Goal: Task Accomplishment & Management: Complete application form

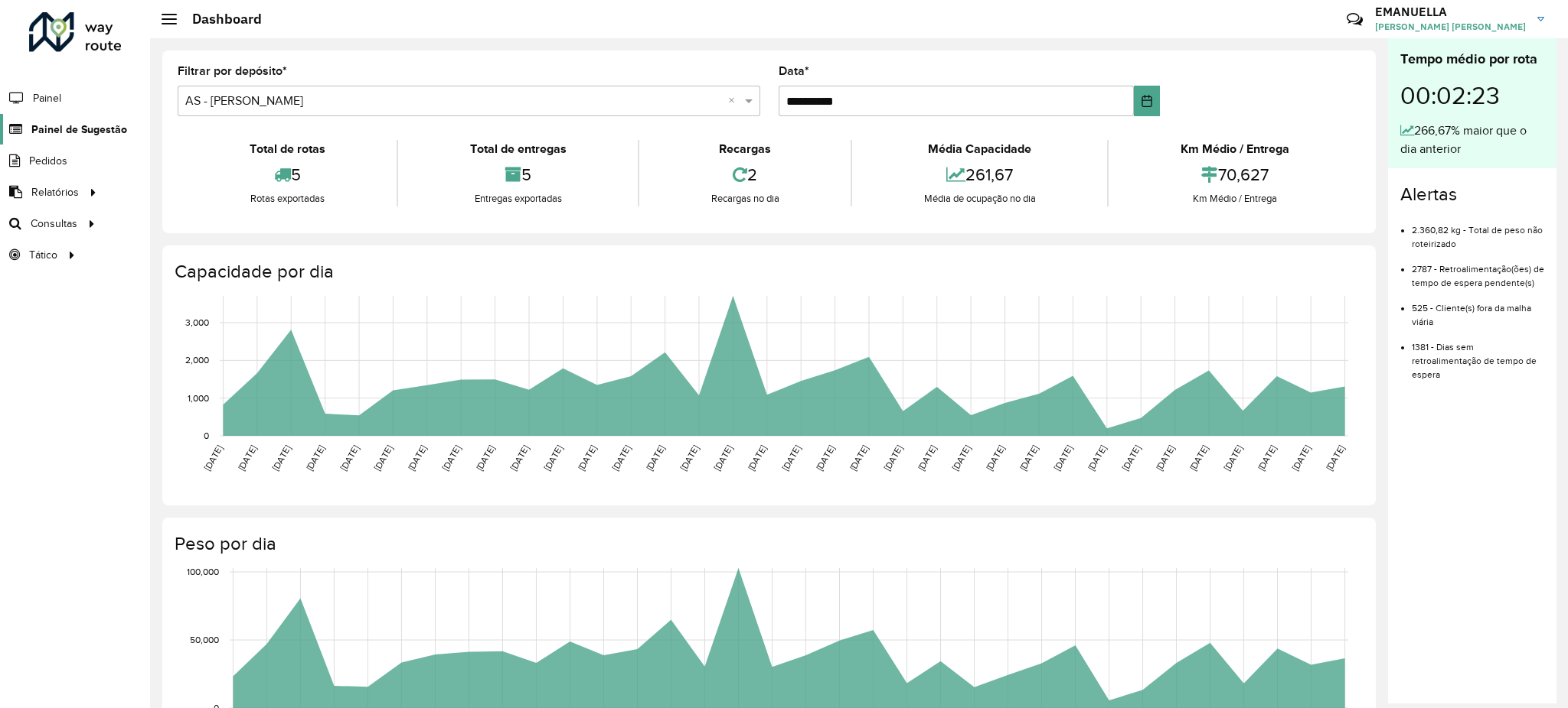
click at [72, 124] on span "Painel de Sugestão" at bounding box center [80, 130] width 95 height 16
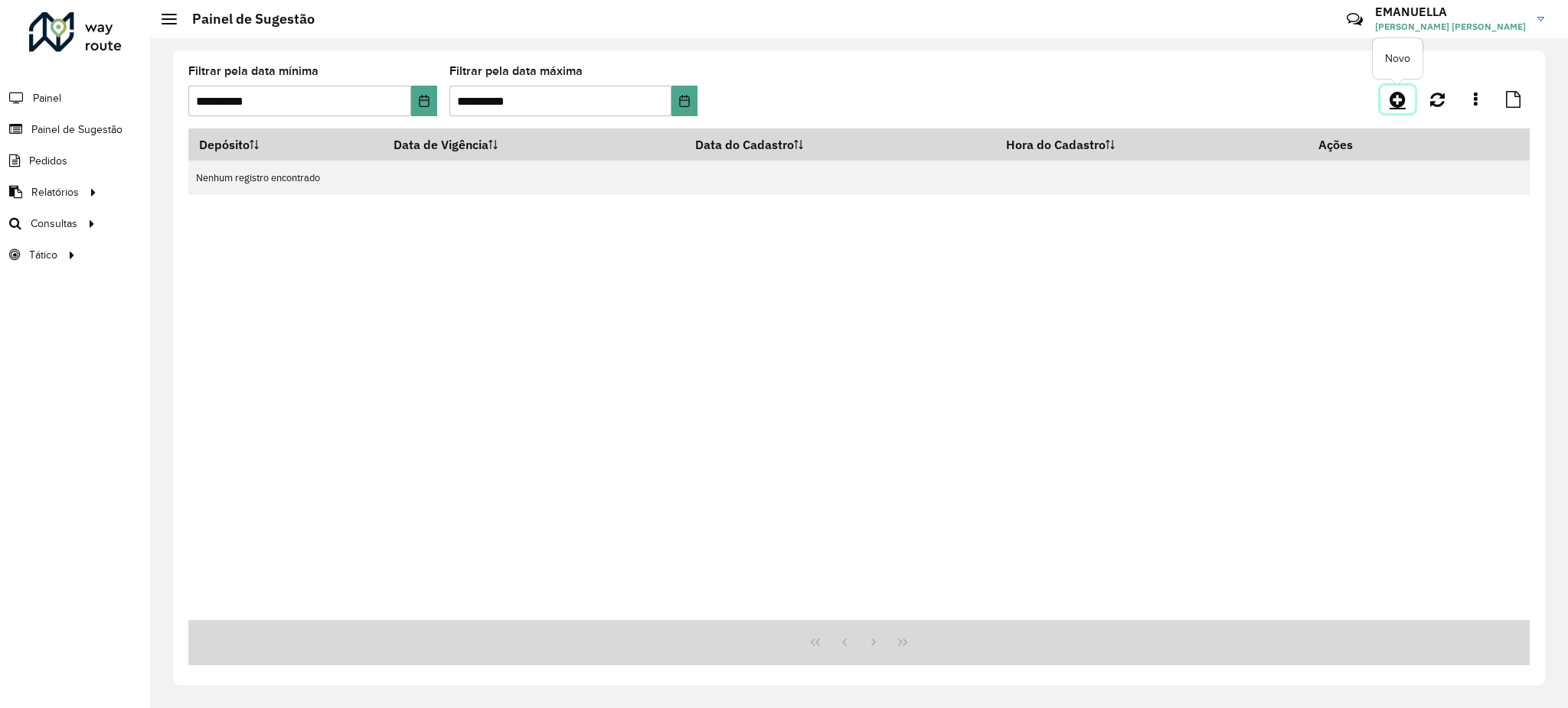
click at [1398, 90] on icon at bounding box center [1398, 99] width 16 height 19
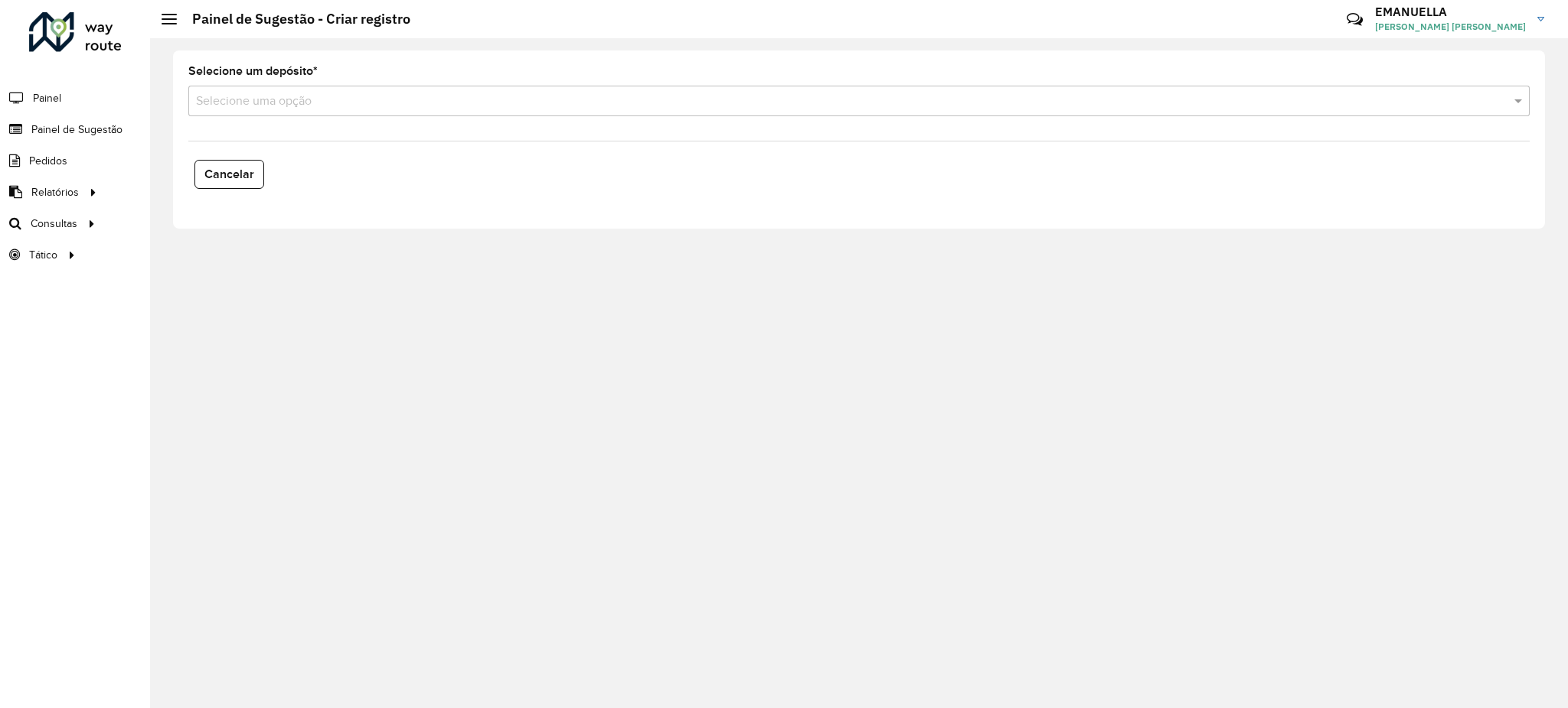
click at [506, 102] on input "text" at bounding box center [844, 102] width 1295 height 19
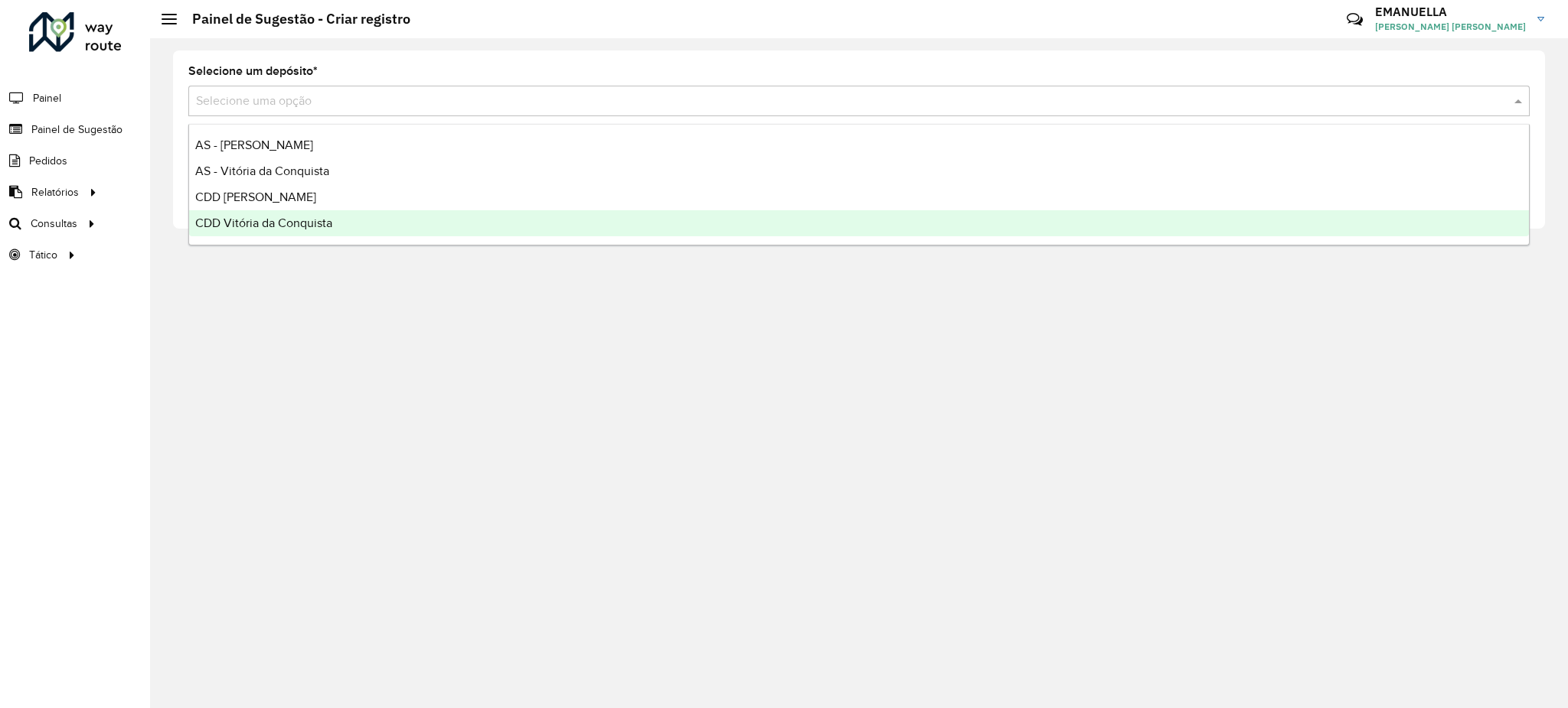
click at [245, 223] on span "CDD Vitória da Conquista" at bounding box center [263, 222] width 137 height 13
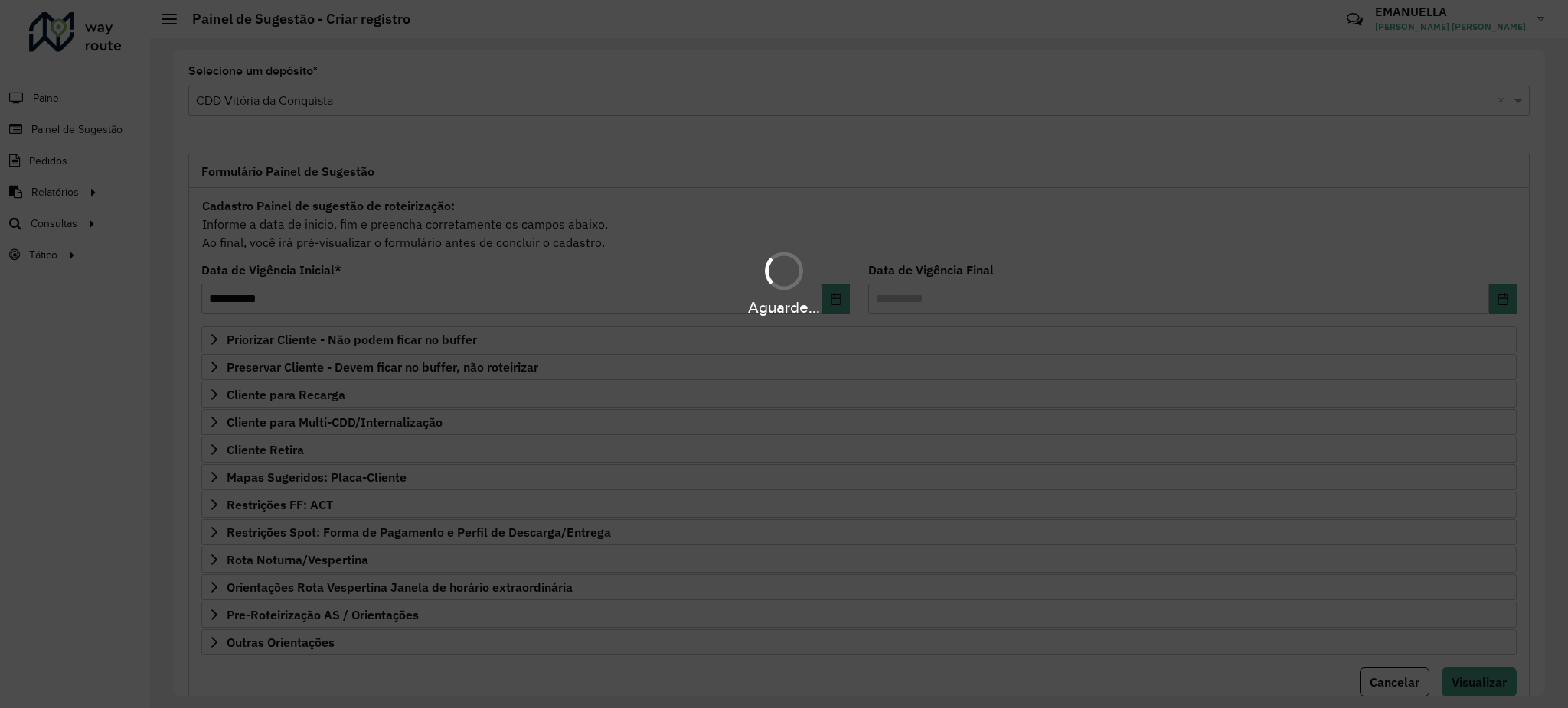
click at [680, 215] on div "Aguarde..." at bounding box center [784, 354] width 1568 height 708
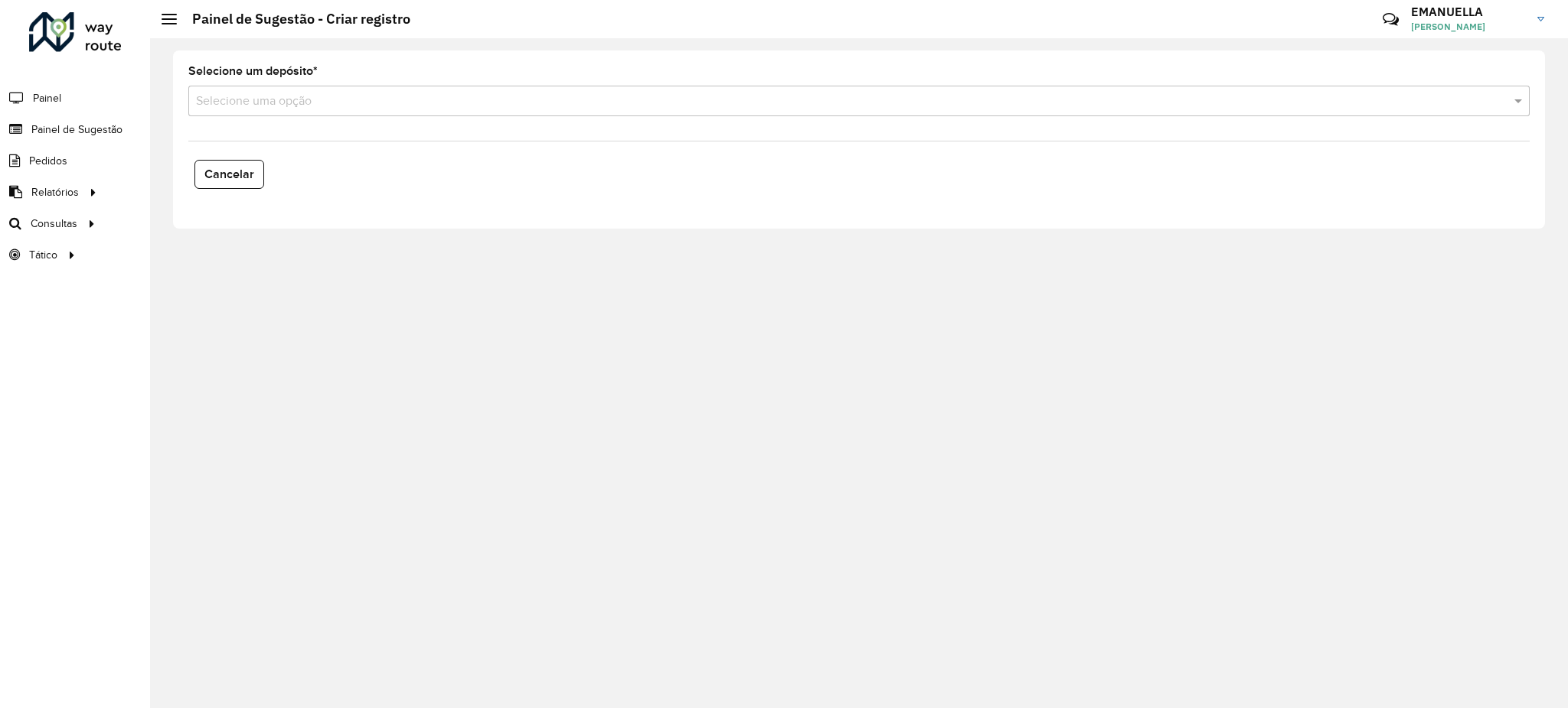
click at [799, 113] on div "Selecione uma opção" at bounding box center [859, 101] width 1341 height 31
click at [393, 101] on input "text" at bounding box center [844, 102] width 1295 height 19
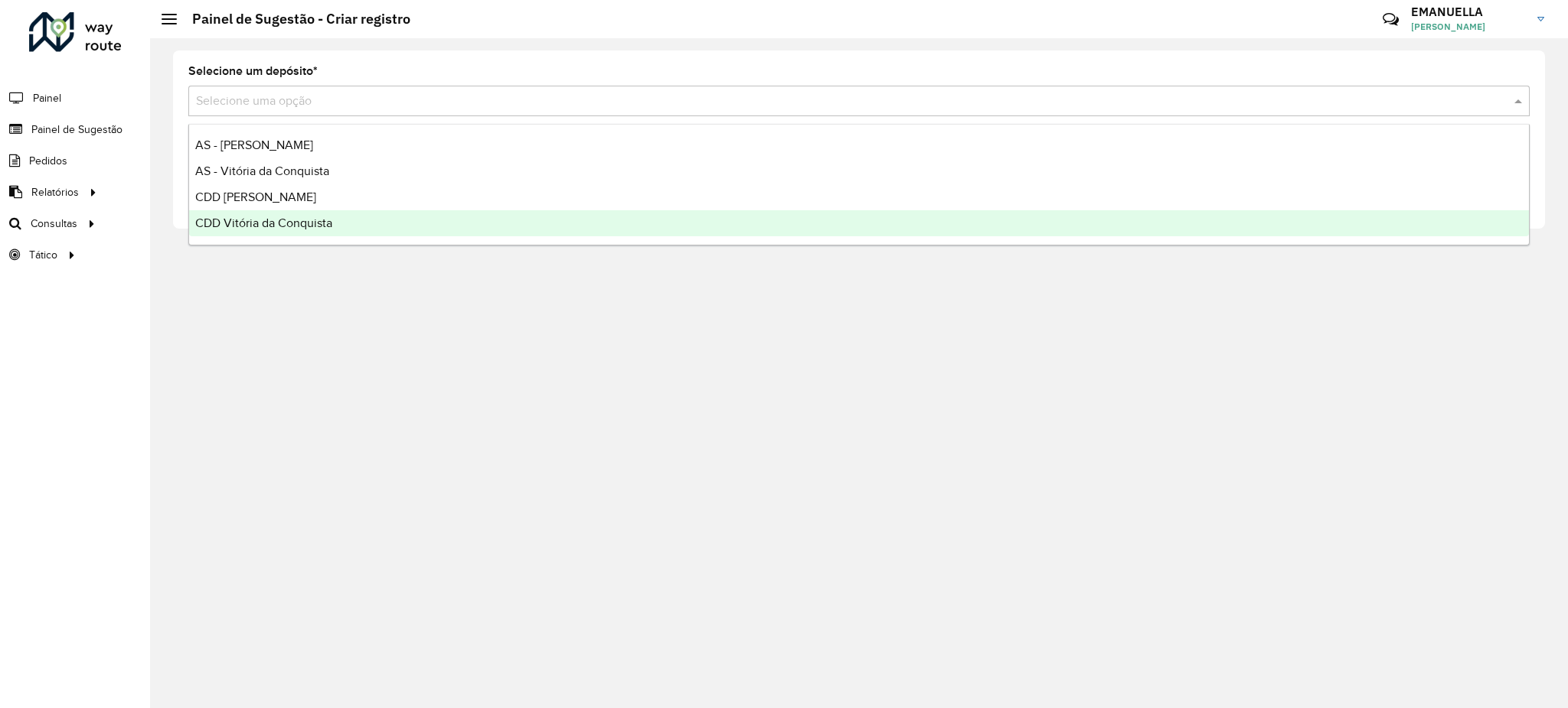
click at [271, 215] on div "CDD Vitória da Conquista" at bounding box center [859, 222] width 1339 height 26
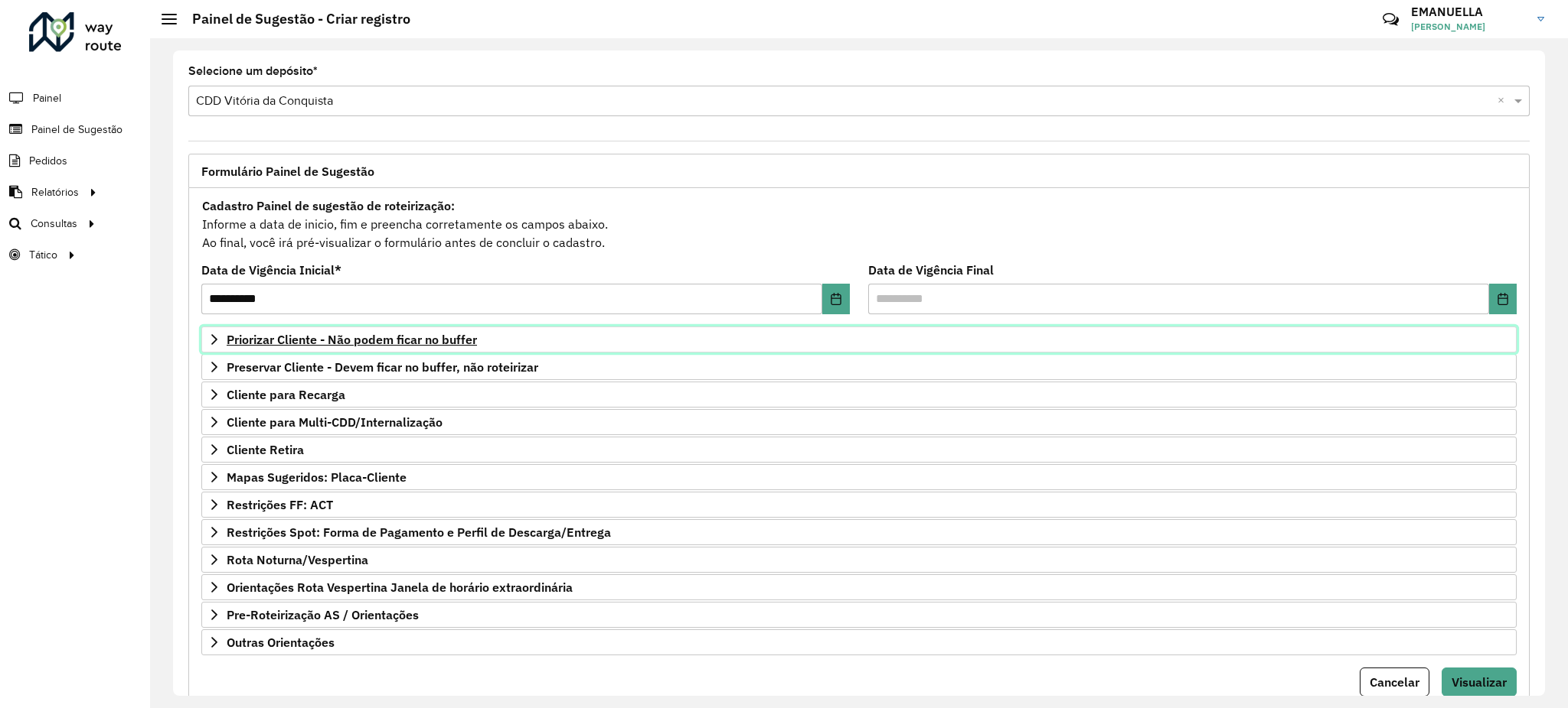
click at [450, 336] on span "Priorizar Cliente - Não podem ficar no buffer" at bounding box center [351, 340] width 250 height 12
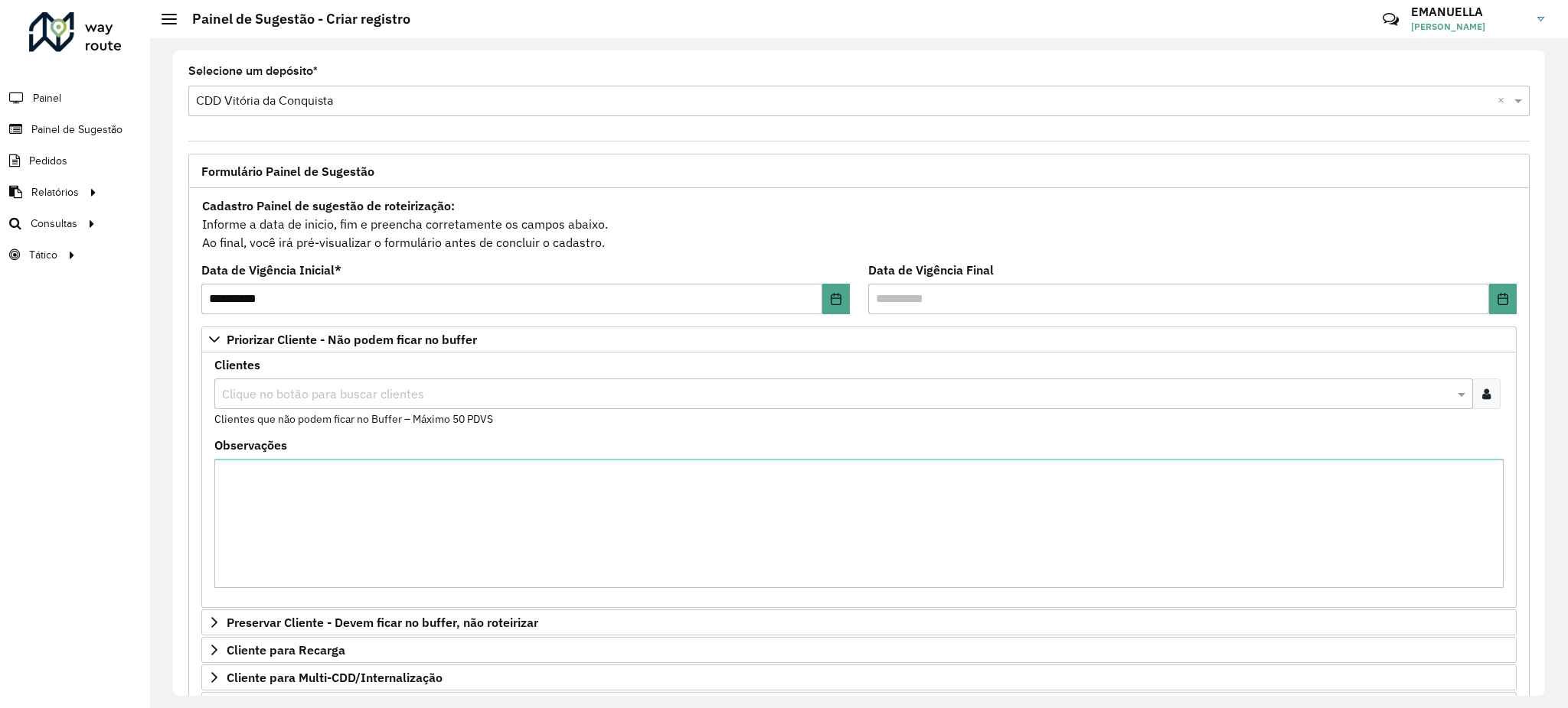
click at [381, 391] on input "text" at bounding box center [836, 395] width 1236 height 19
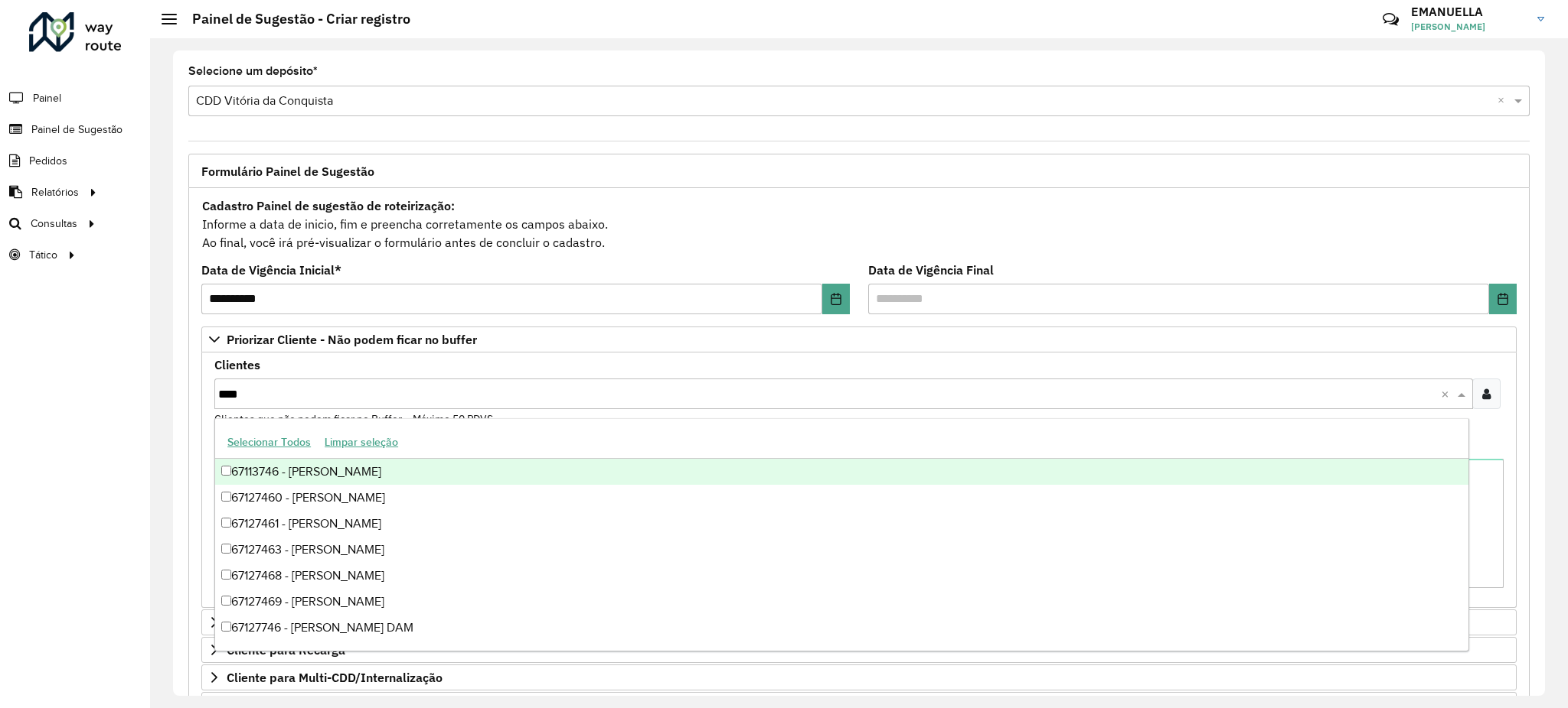
type input "*****"
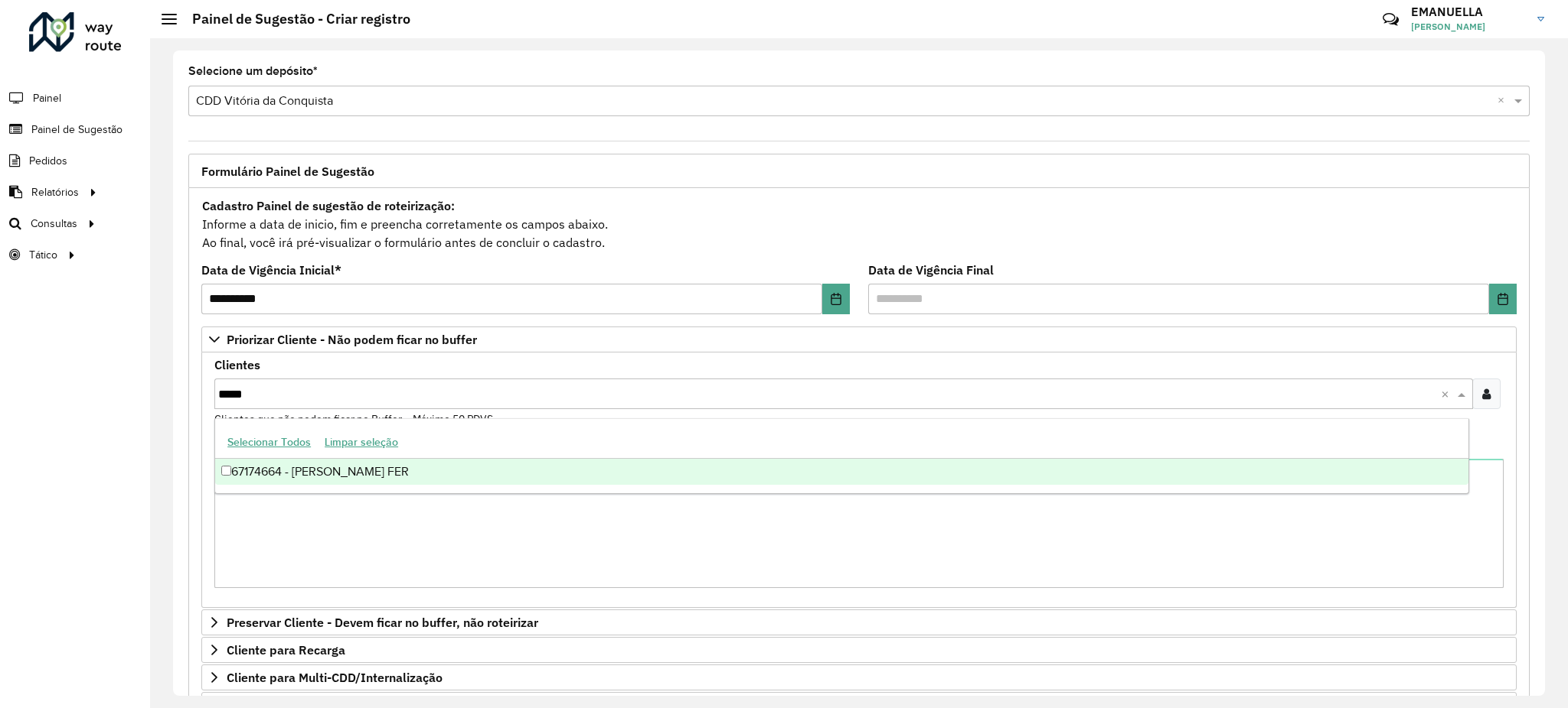
click at [250, 469] on div "67174664 - [PERSON_NAME] FER" at bounding box center [841, 471] width 1253 height 26
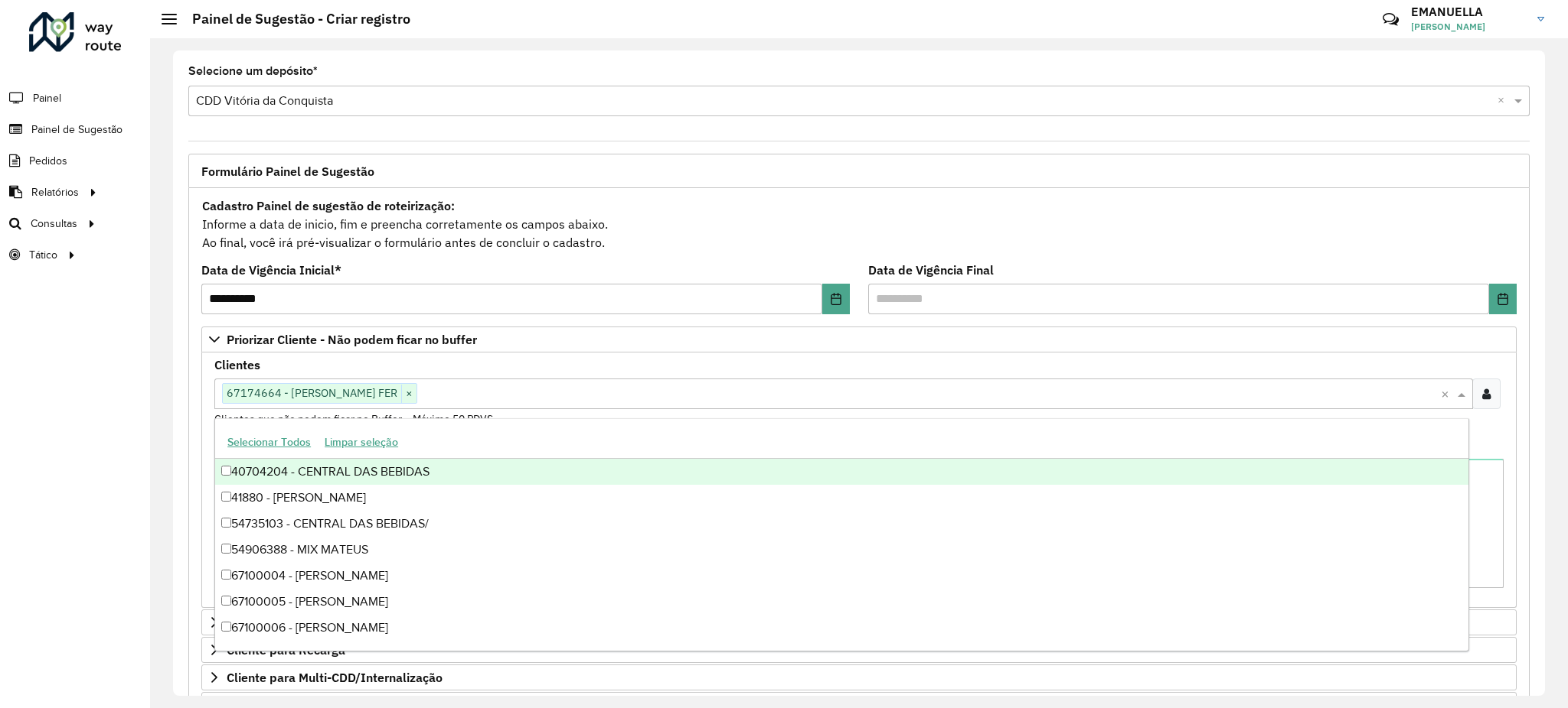
click at [688, 359] on div "Clientes Clique no botão para buscar clientes 67174664 - [PERSON_NAME] FER × × …" at bounding box center [859, 393] width 1289 height 68
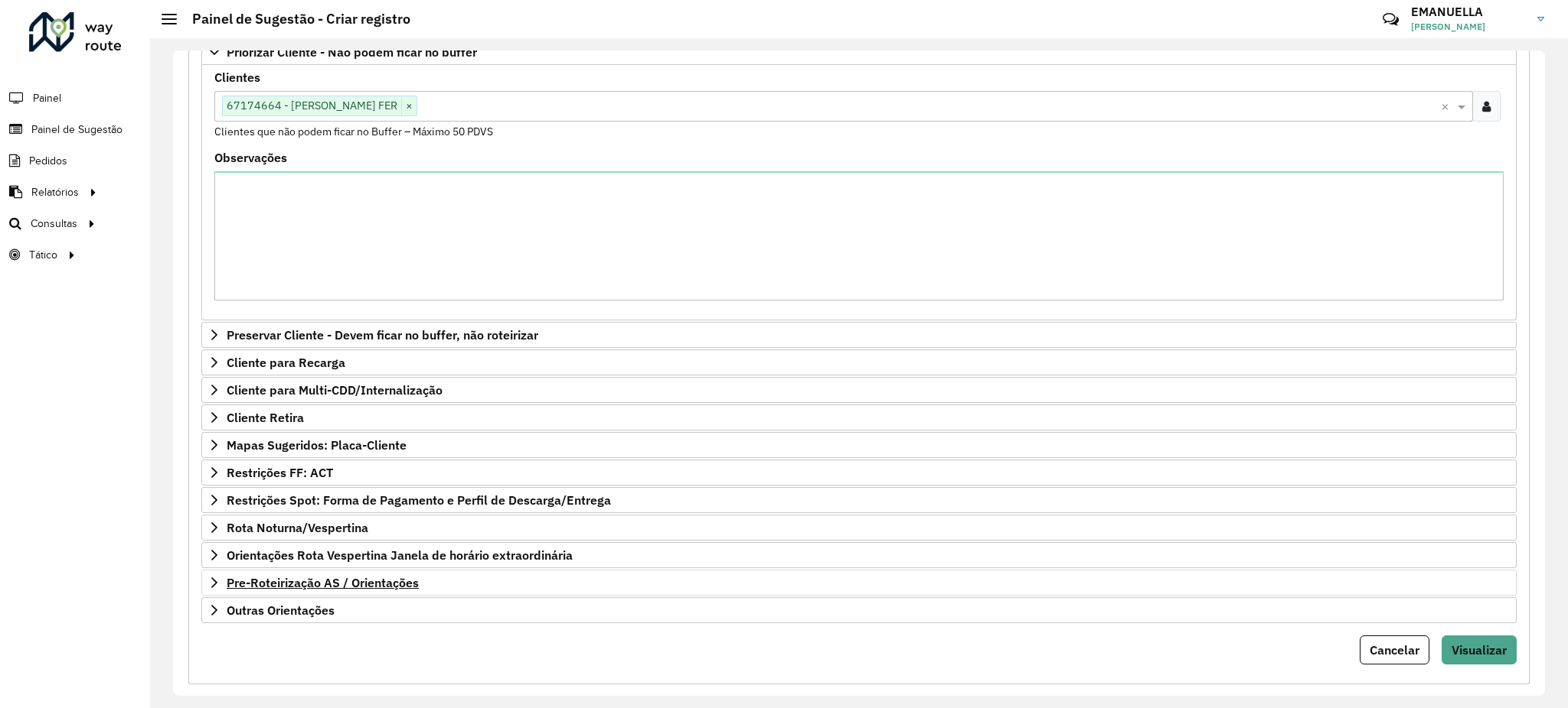
scroll to position [313, 0]
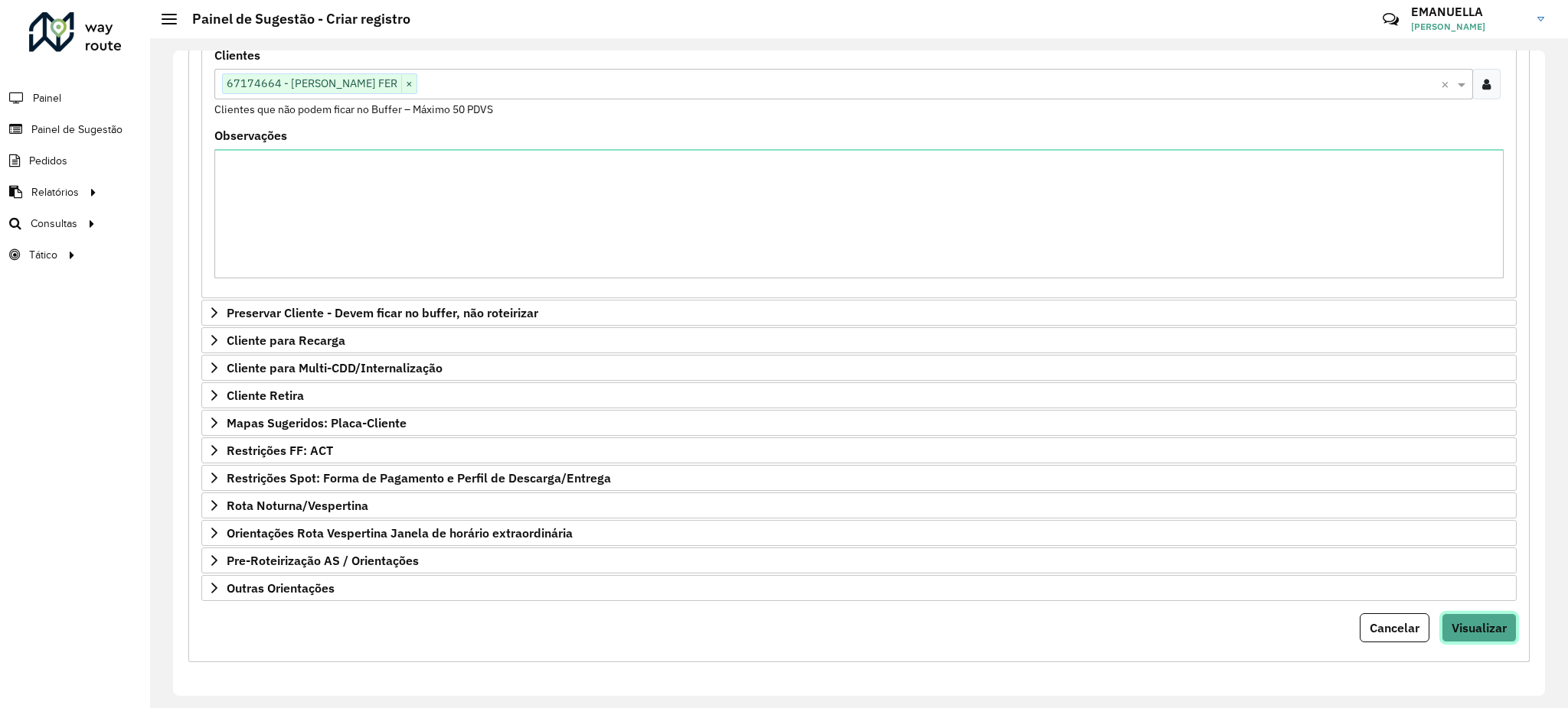
click at [1474, 632] on span "Visualizar" at bounding box center [1479, 628] width 55 height 15
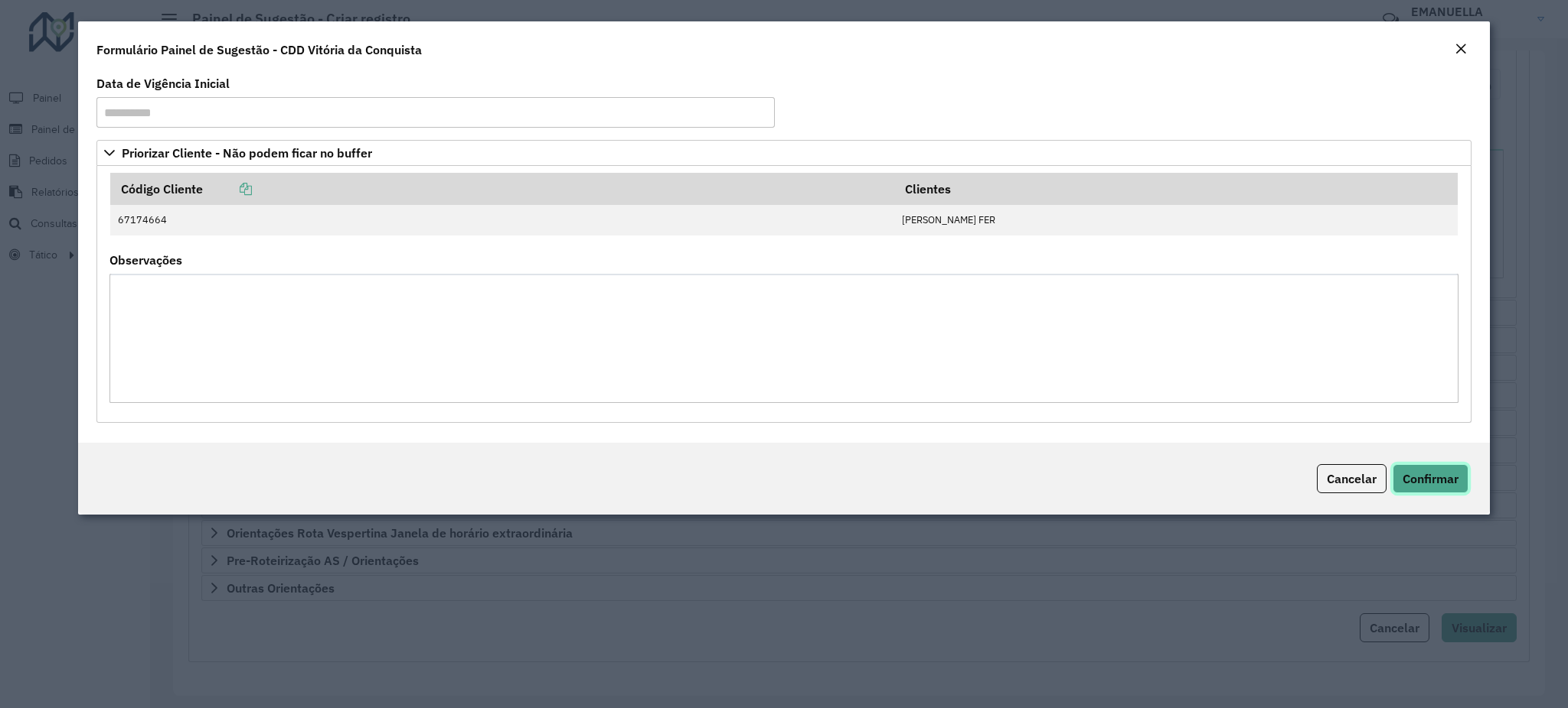
click at [1428, 480] on span "Confirmar" at bounding box center [1429, 478] width 56 height 15
